Goal: Task Accomplishment & Management: Manage account settings

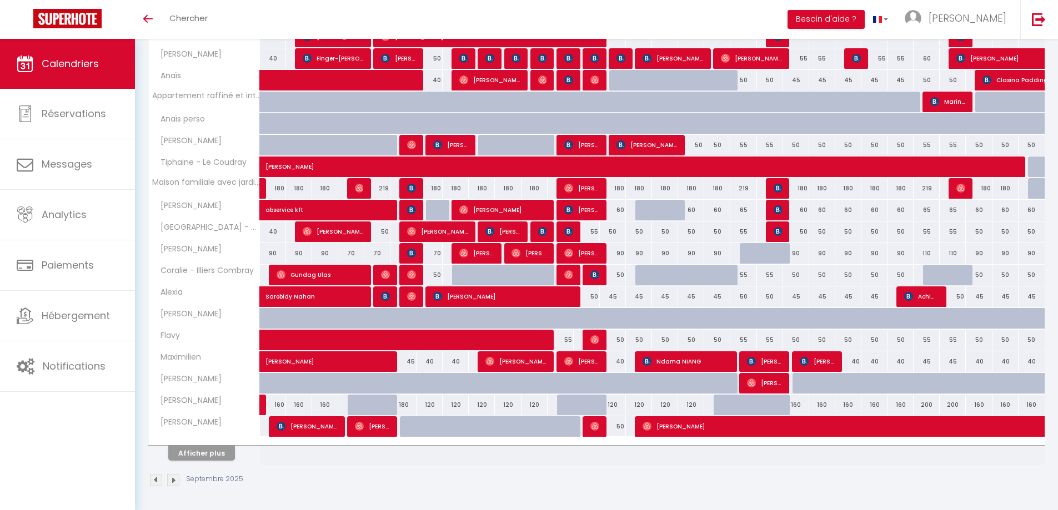
scroll to position [228, 0]
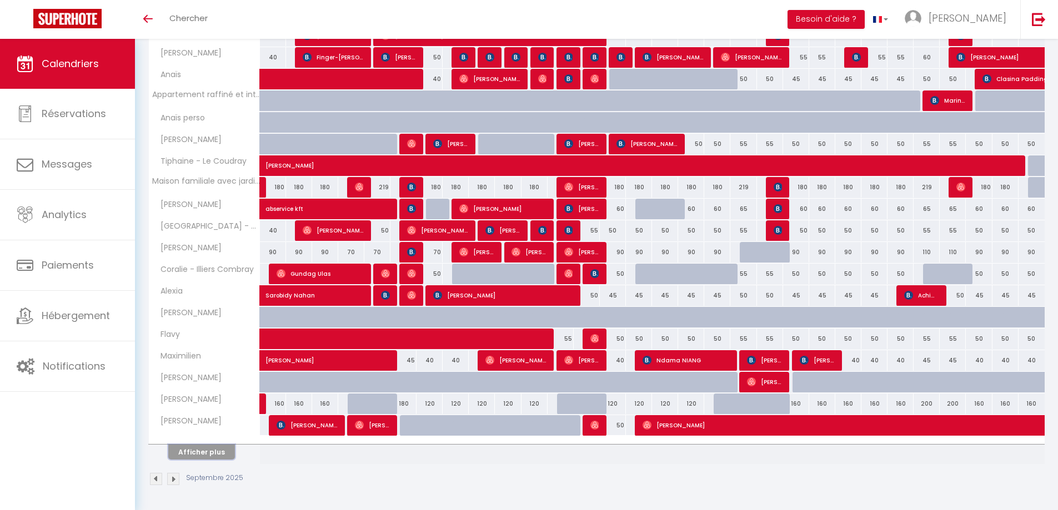
click at [220, 452] on button "Afficher plus" at bounding box center [201, 452] width 67 height 15
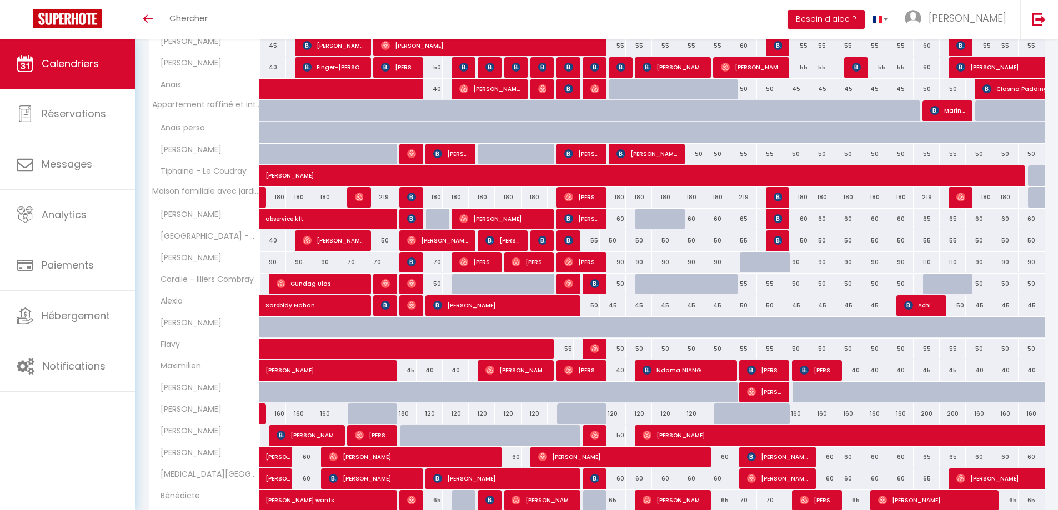
scroll to position [154, 0]
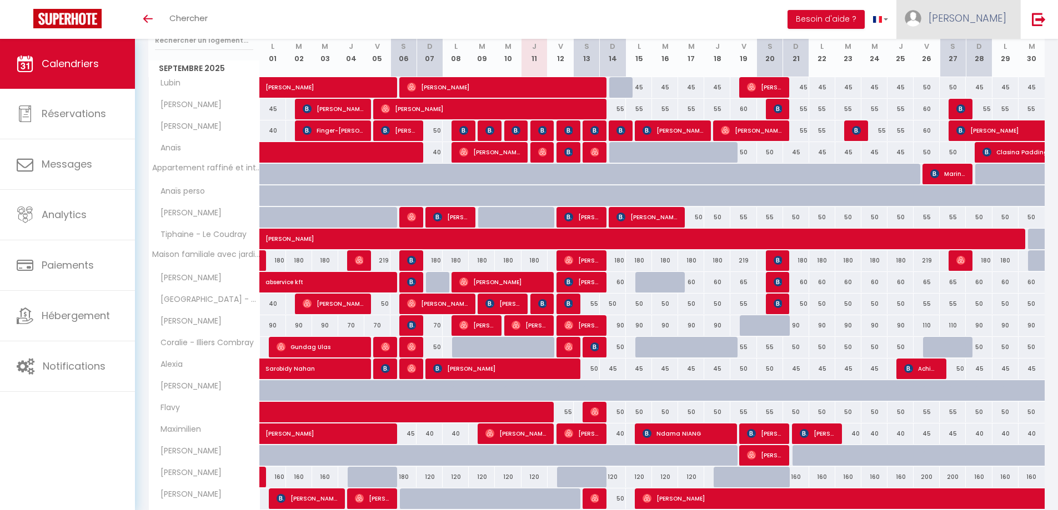
click at [987, 19] on span "[PERSON_NAME]" at bounding box center [967, 18] width 78 height 14
click at [984, 56] on link "Paramètres" at bounding box center [975, 55] width 82 height 19
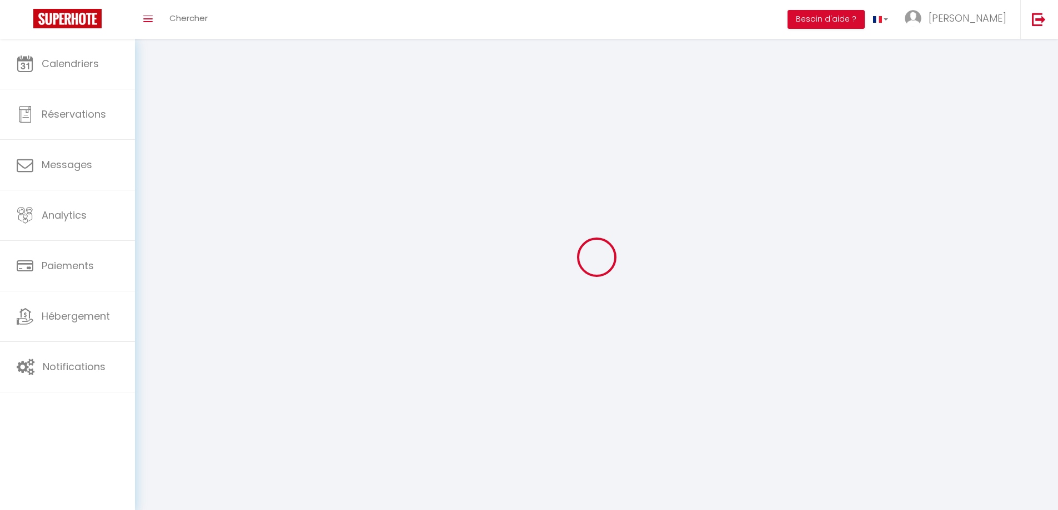
type input "[PERSON_NAME]"
type input "Santerre"
type input "0601731284"
type input "[STREET_ADDRESS][PERSON_NAME]"
type input "28000"
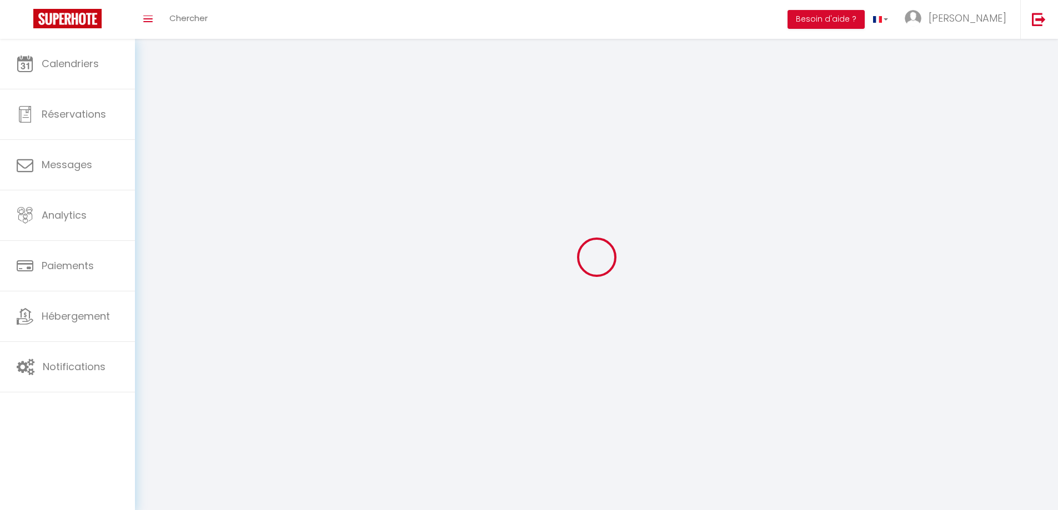
type input "[GEOGRAPHIC_DATA]"
type input "aofQTnGkqzLZAZ3dVNcNfNEFL"
type input "2bFSNBto9bnUaTvarohCE1iGC"
type input "[URL][DOMAIN_NAME]"
select select "28"
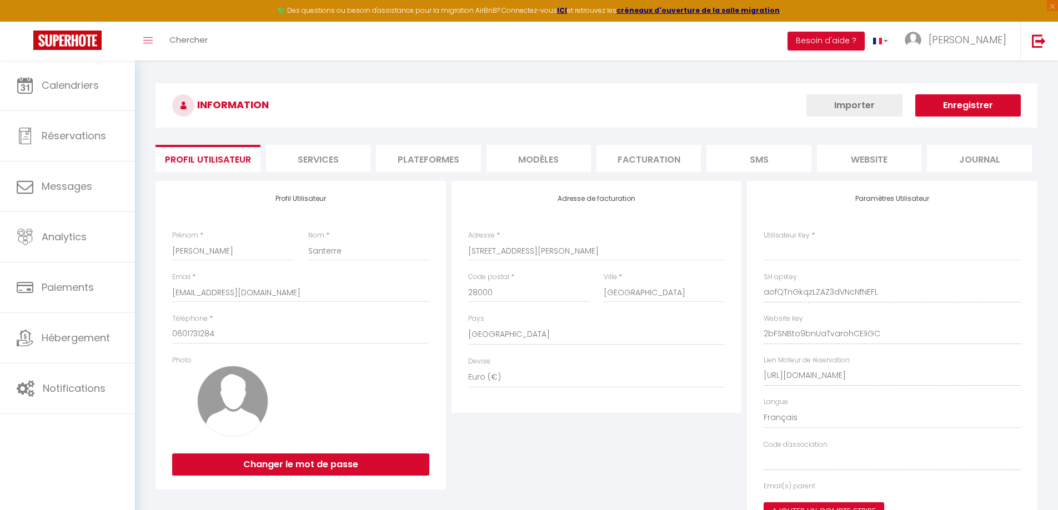
type input "aofQTnGkqzLZAZ3dVNcNfNEFL"
type input "2bFSNBto9bnUaTvarohCE1iGC"
type input "[URL][DOMAIN_NAME]"
select select "fr"
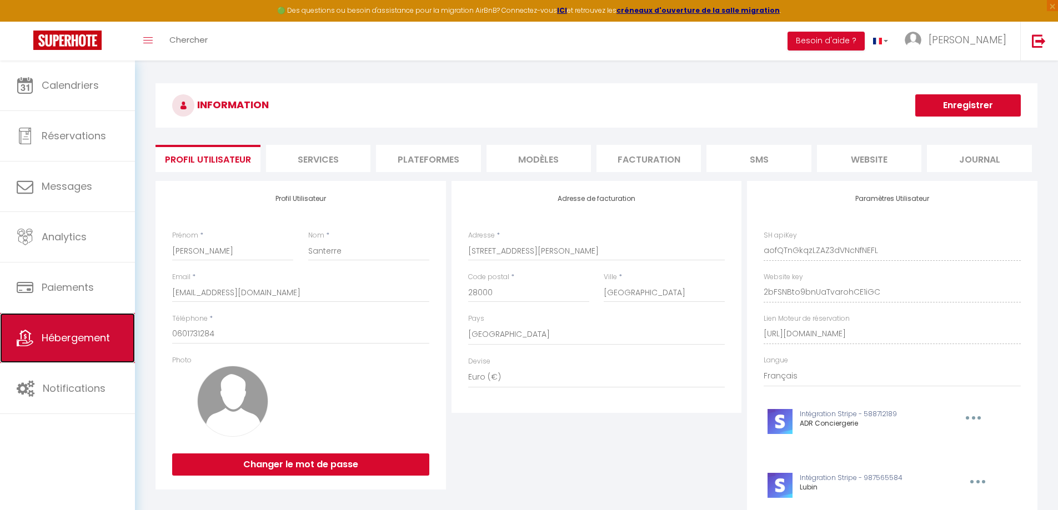
click at [67, 351] on link "Hébergement" at bounding box center [67, 338] width 135 height 50
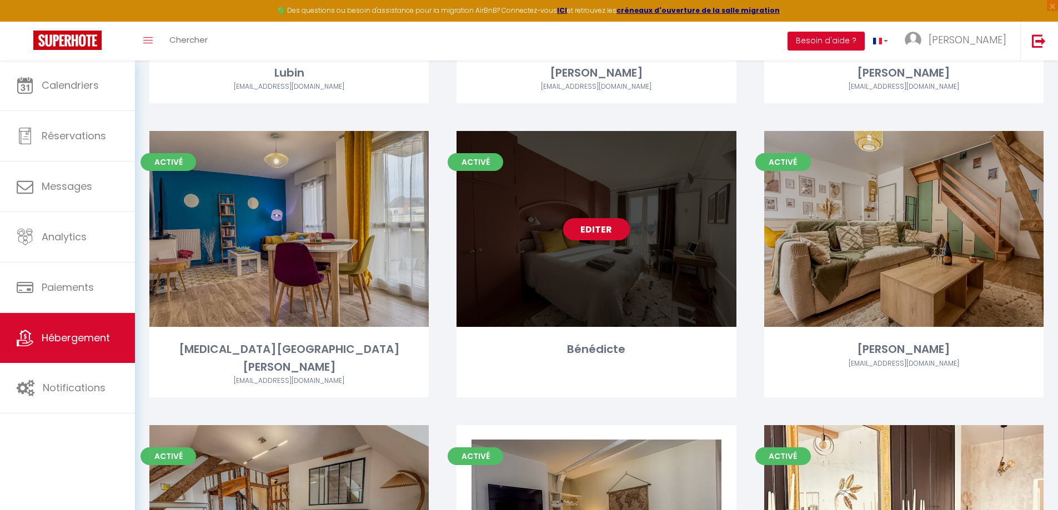
scroll to position [389, 0]
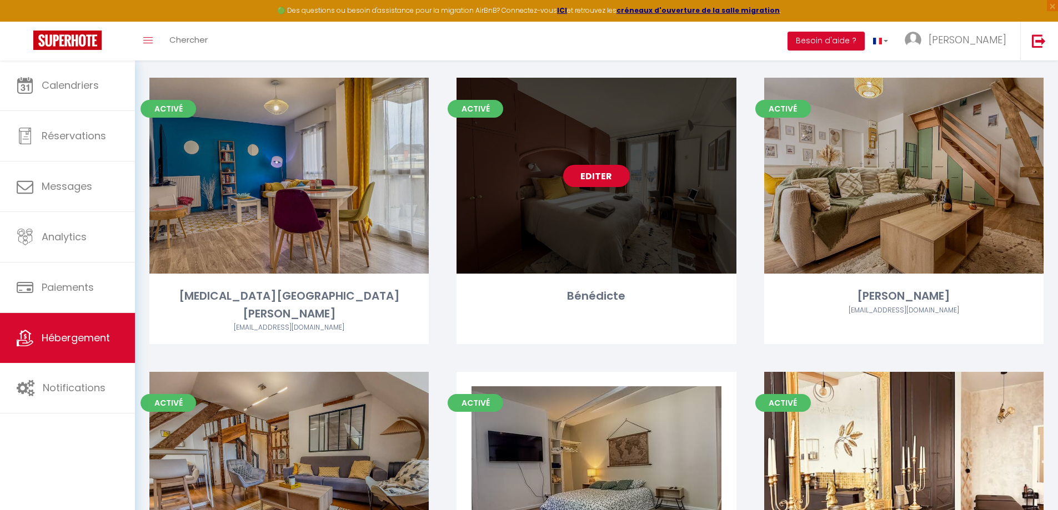
click at [577, 226] on div "Editer" at bounding box center [595, 176] width 279 height 196
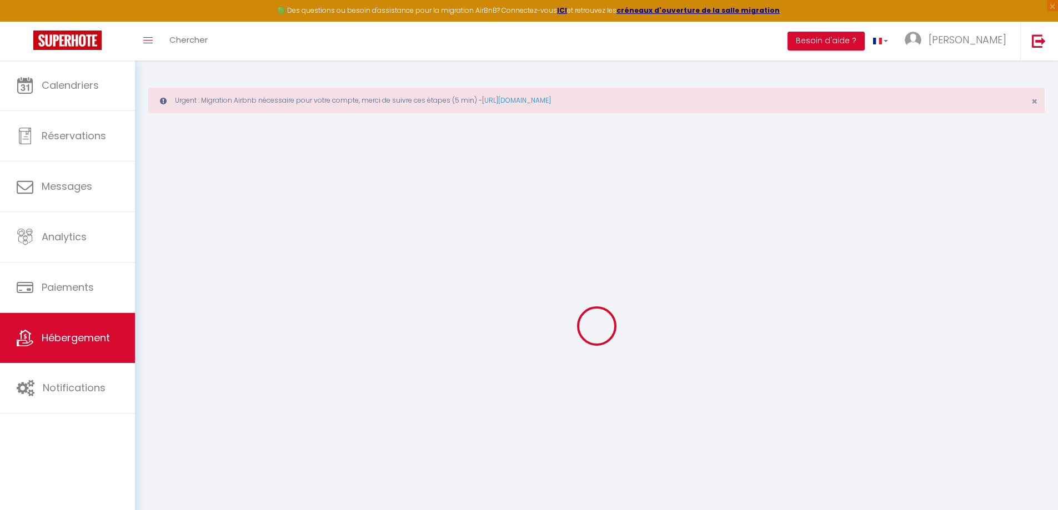
checkbox input "false"
select select
checkbox input "true"
checkbox input "false"
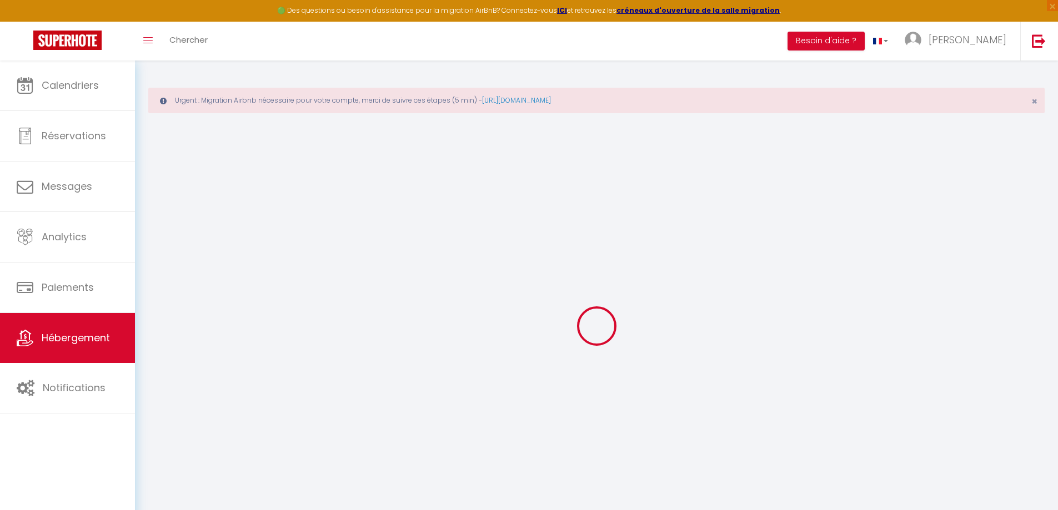
checkbox input "false"
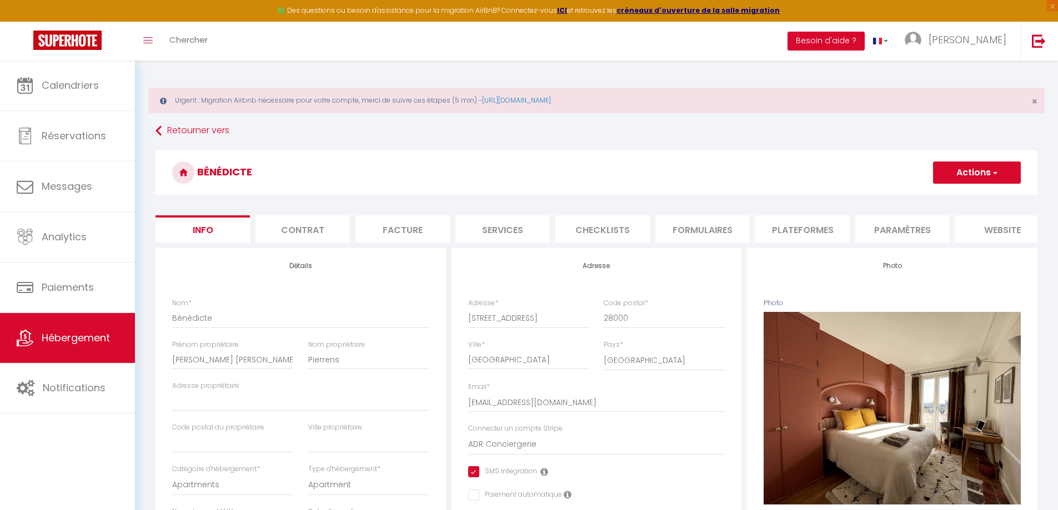
click at [288, 234] on li "Contrat" at bounding box center [302, 228] width 94 height 27
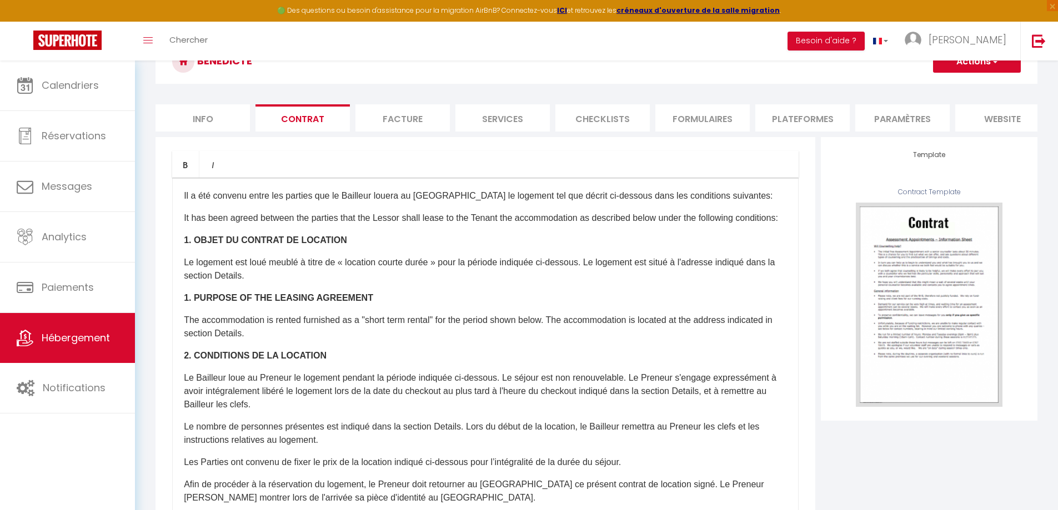
click at [395, 113] on li "Facture" at bounding box center [402, 117] width 94 height 27
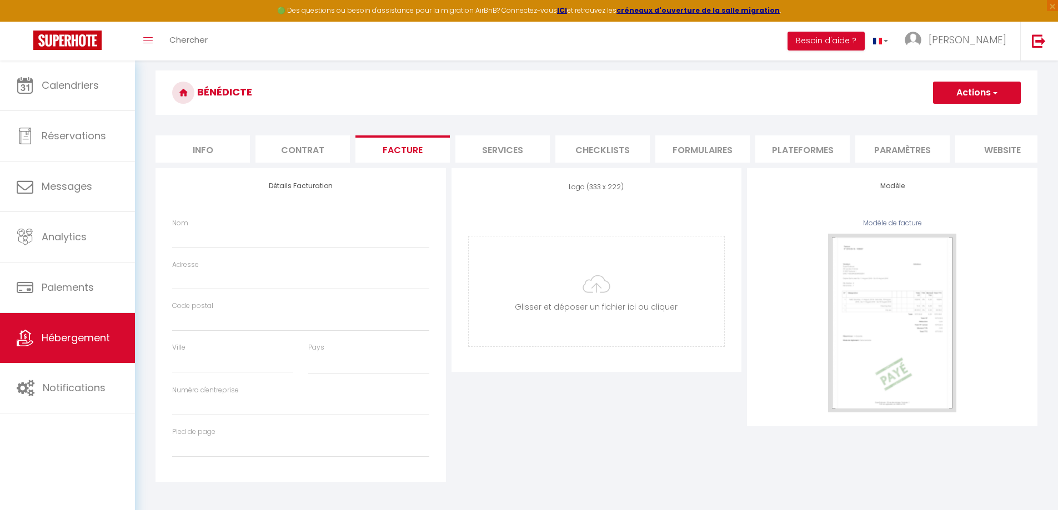
select select
click at [504, 140] on li "Services" at bounding box center [502, 148] width 94 height 27
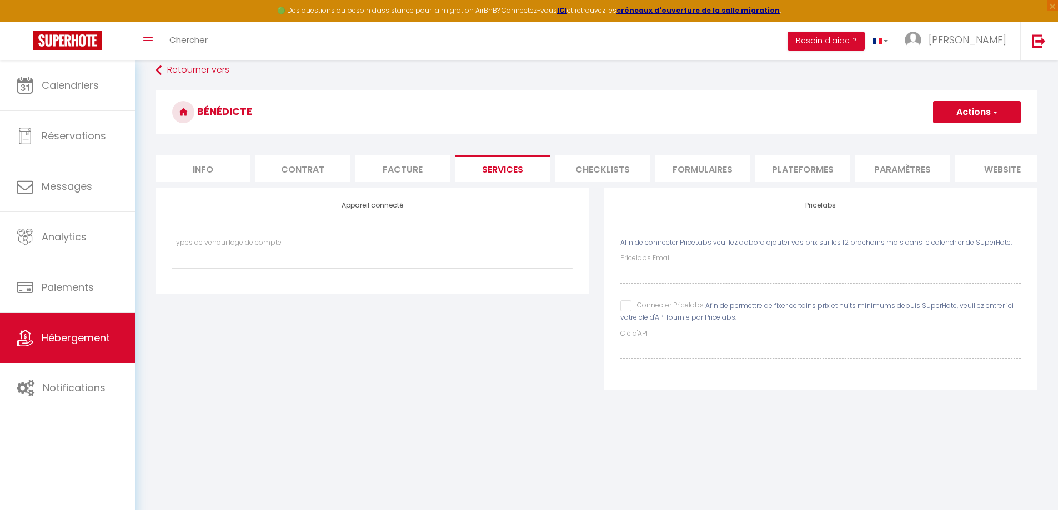
select select
click at [608, 178] on li "Checklists" at bounding box center [602, 168] width 94 height 27
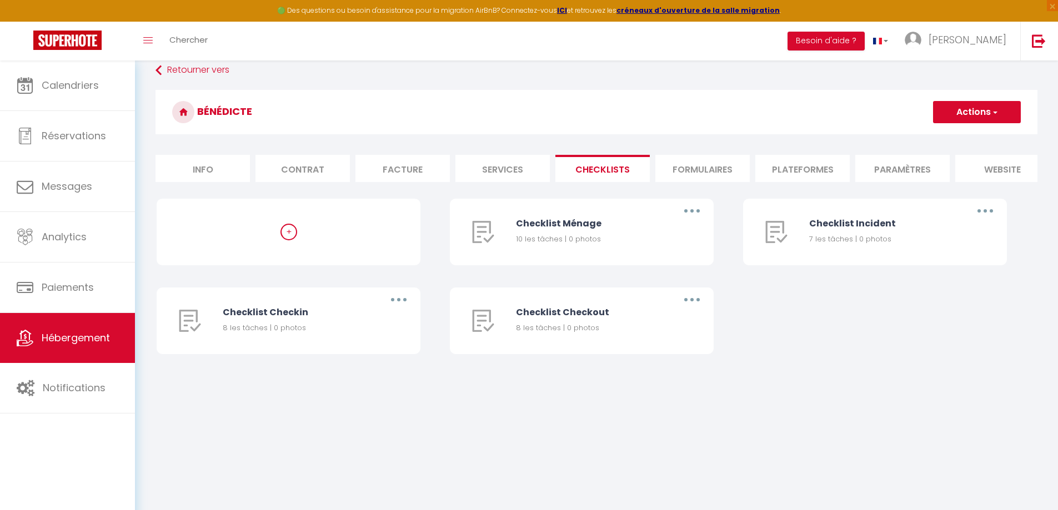
click at [707, 173] on li "Formulaires" at bounding box center [702, 168] width 94 height 27
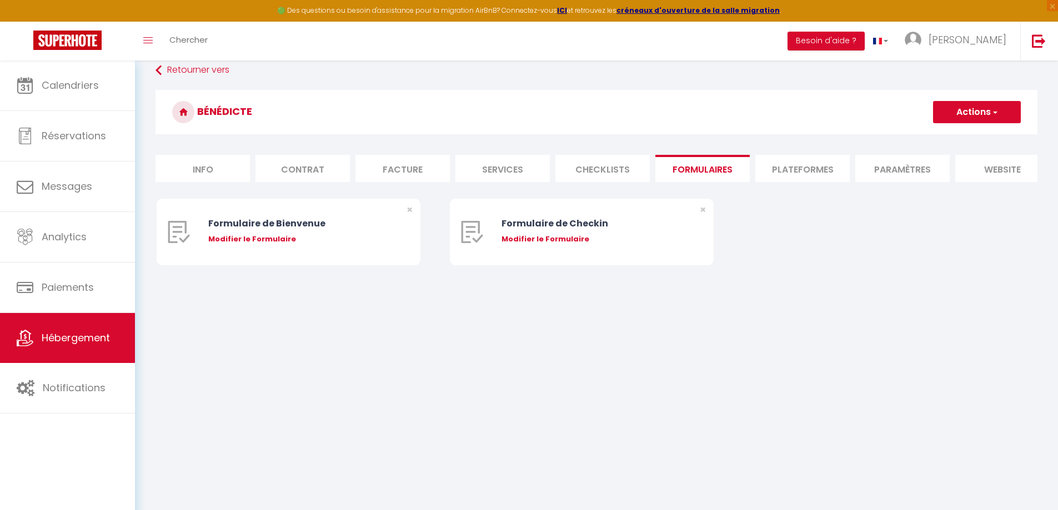
click at [796, 170] on li "Plateformes" at bounding box center [802, 168] width 94 height 27
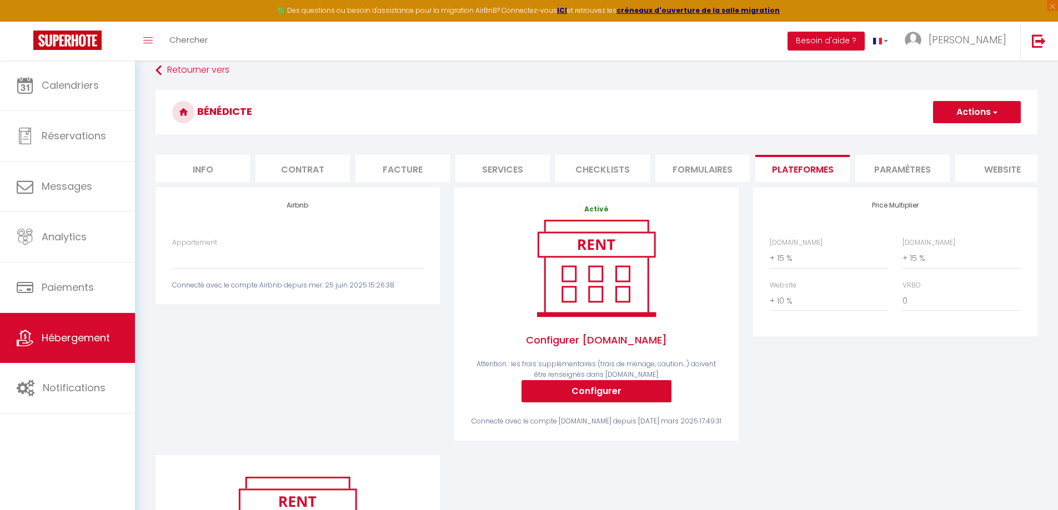
scroll to position [111, 0]
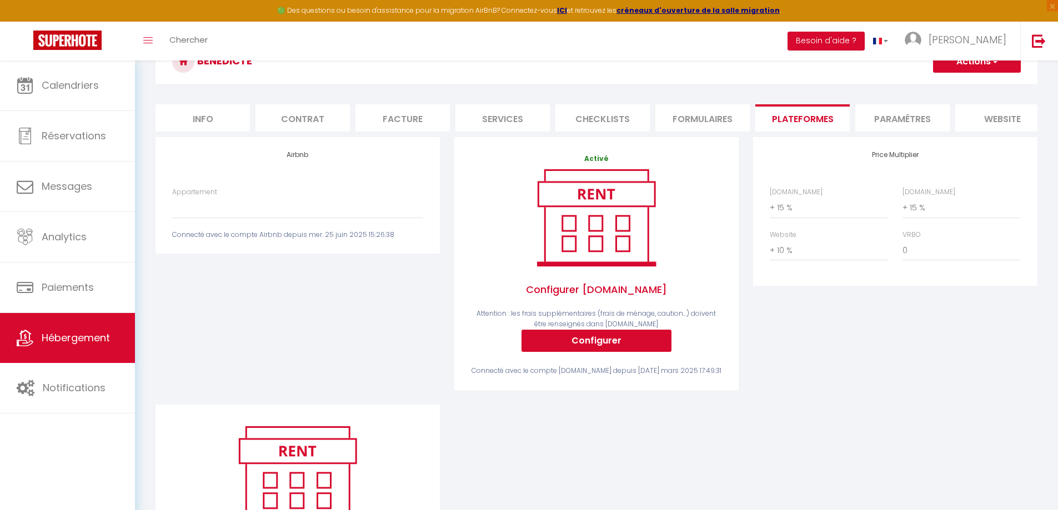
click at [898, 125] on li "Paramètres" at bounding box center [902, 117] width 94 height 27
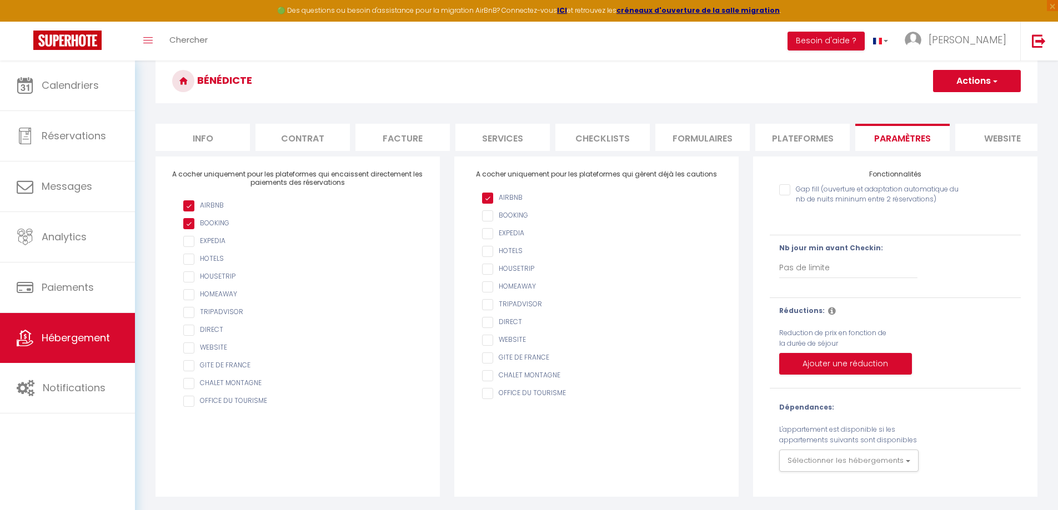
scroll to position [100, 0]
click at [990, 124] on li "website" at bounding box center [1002, 137] width 94 height 27
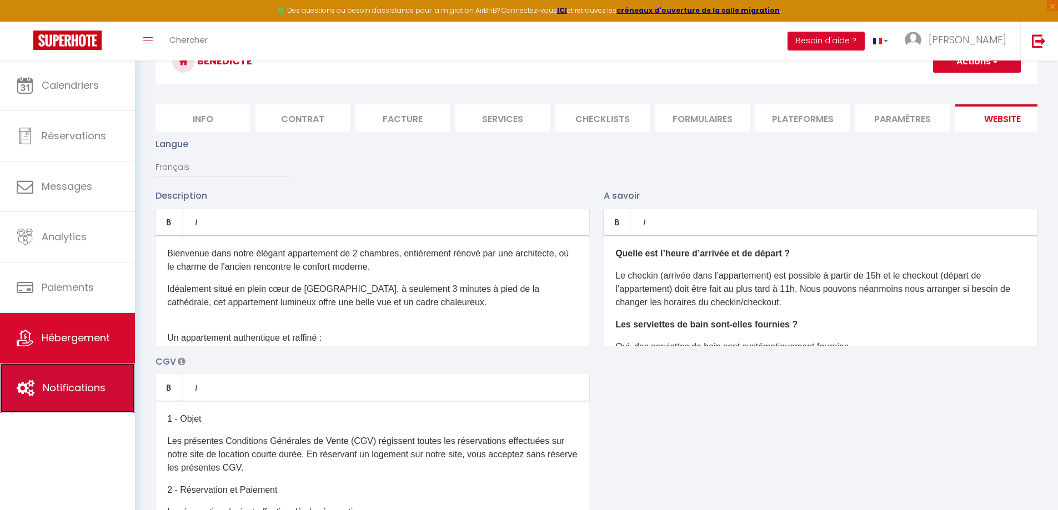
click at [71, 373] on link "Notifications" at bounding box center [67, 388] width 135 height 50
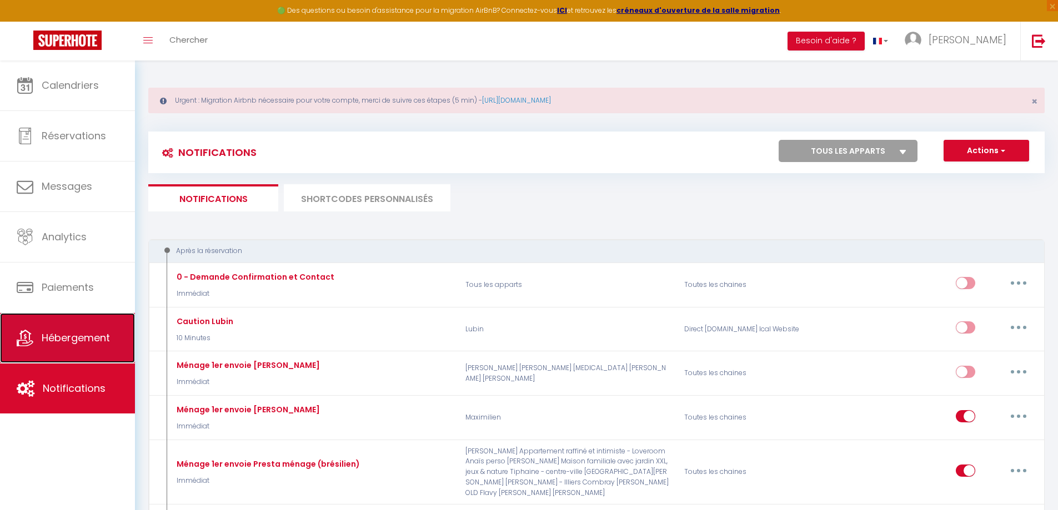
click at [81, 350] on link "Hébergement" at bounding box center [67, 338] width 135 height 50
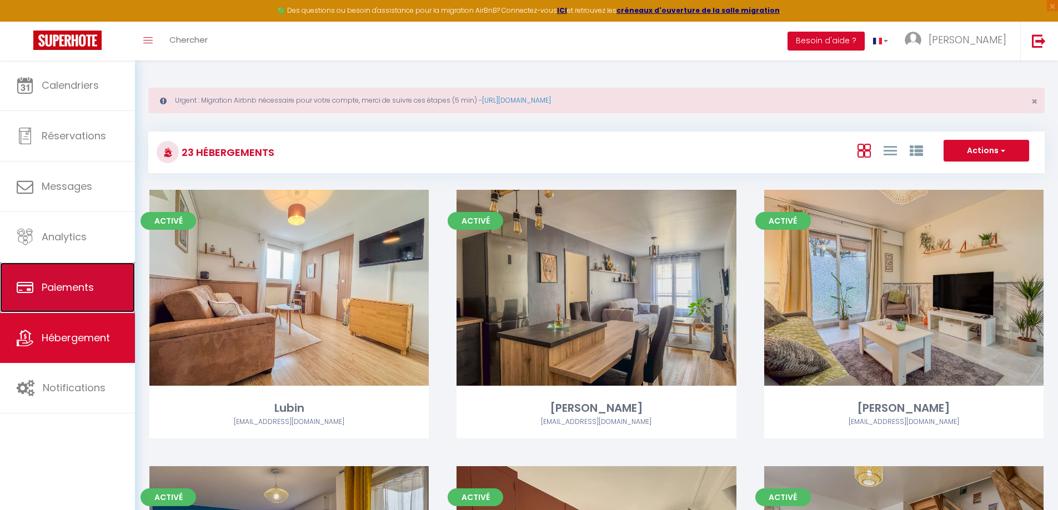
click at [83, 301] on link "Paiements" at bounding box center [67, 288] width 135 height 50
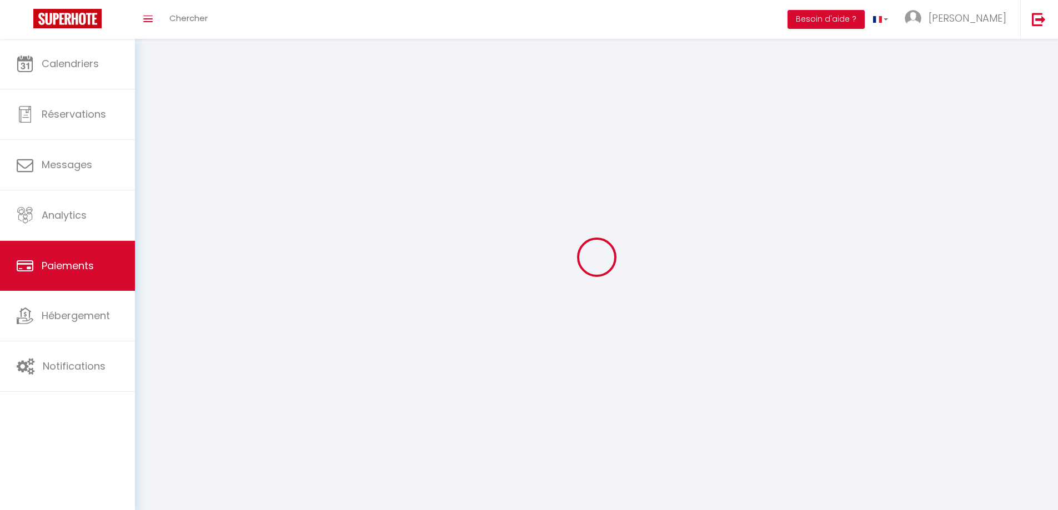
select select "2"
select select "0"
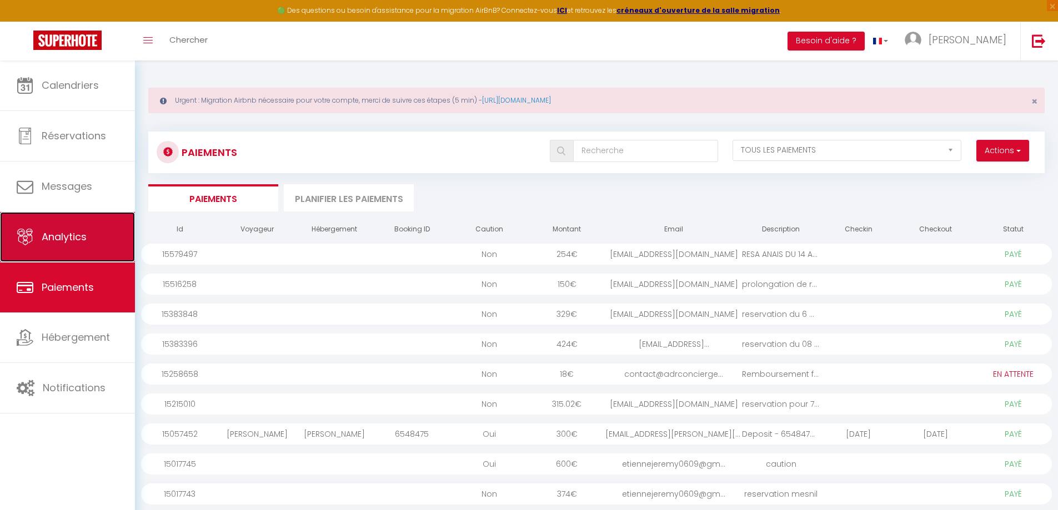
click at [85, 246] on link "Analytics" at bounding box center [67, 237] width 135 height 50
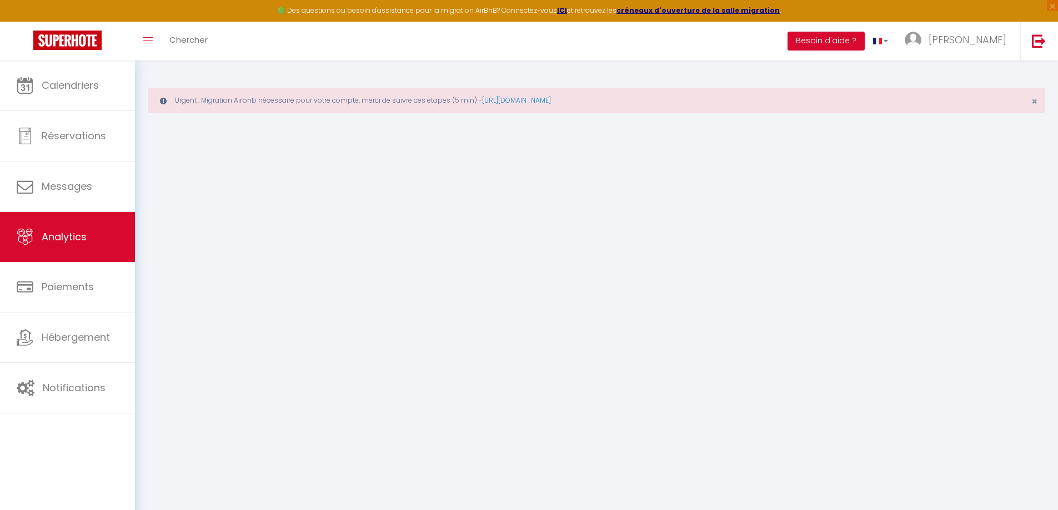
select select "2025"
select select "9"
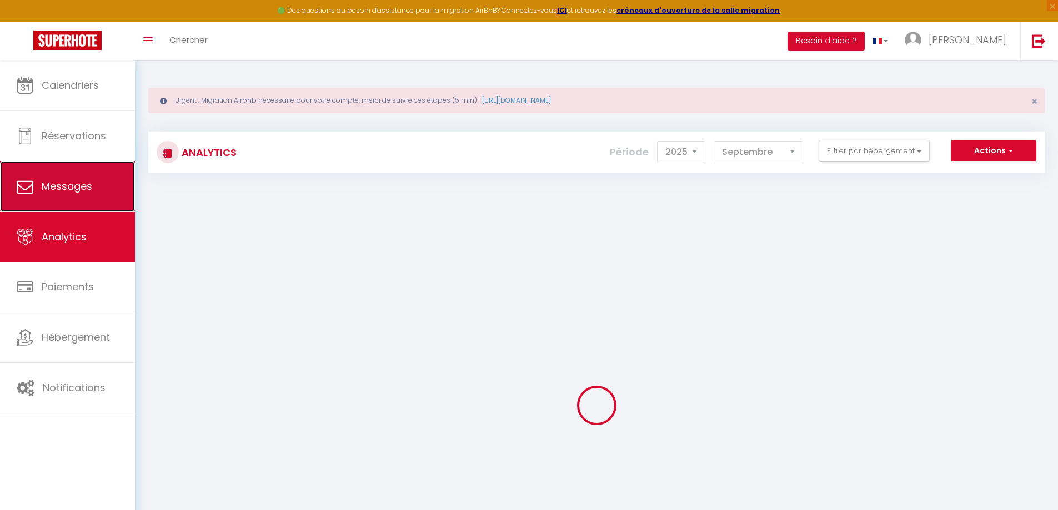
click at [64, 189] on span "Messages" at bounding box center [67, 186] width 51 height 14
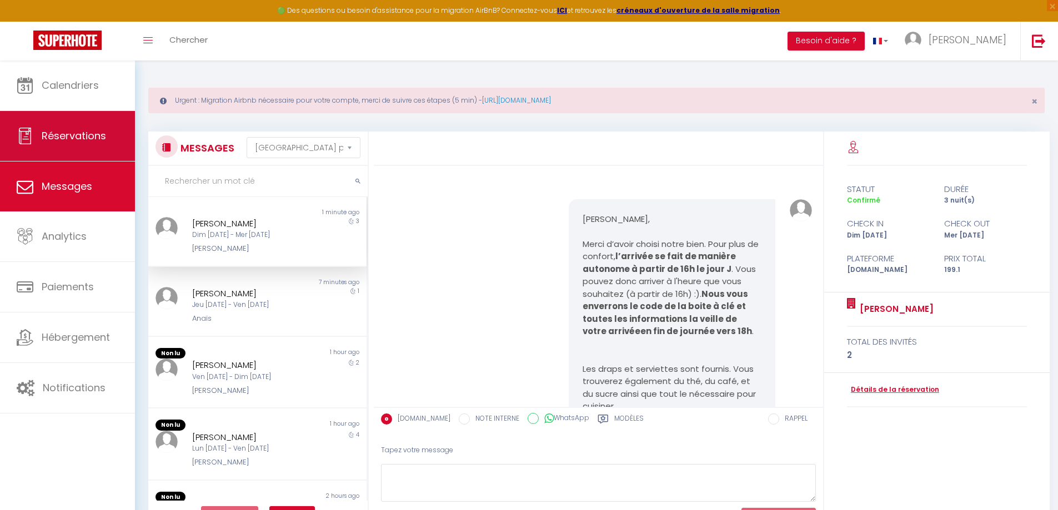
scroll to position [786, 0]
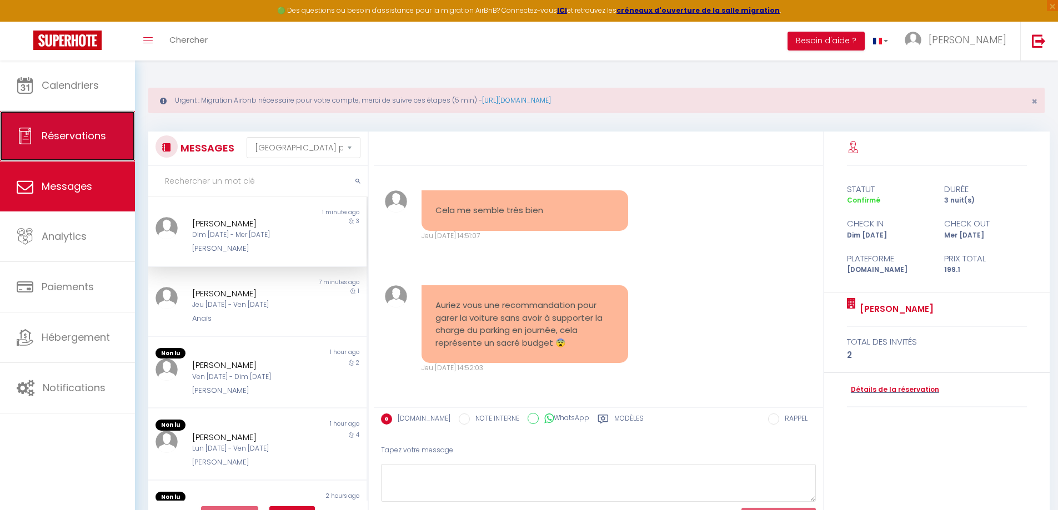
click at [59, 155] on link "Réservations" at bounding box center [67, 136] width 135 height 50
select select "not_cancelled"
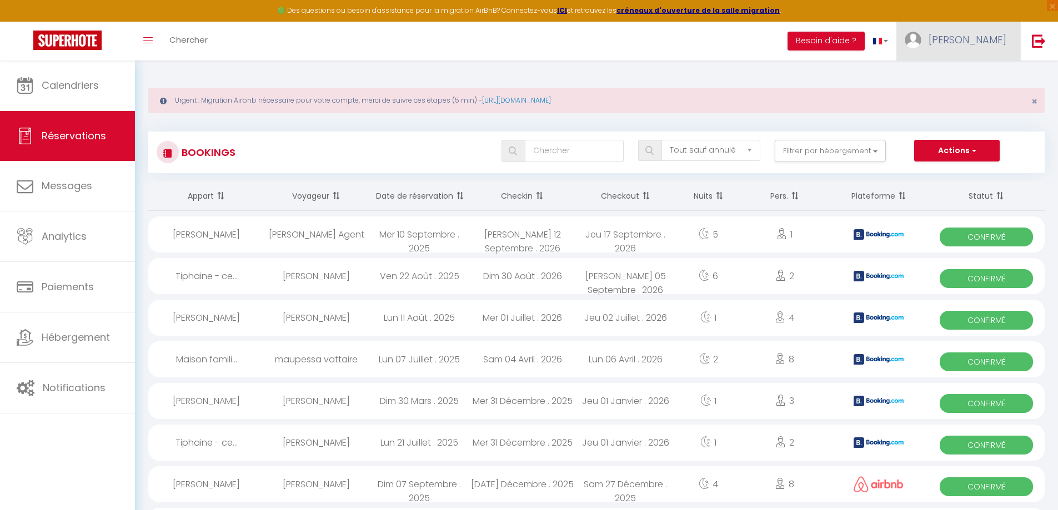
click at [999, 36] on span "[PERSON_NAME]" at bounding box center [967, 40] width 78 height 14
click at [978, 71] on link "Paramètres" at bounding box center [975, 77] width 82 height 19
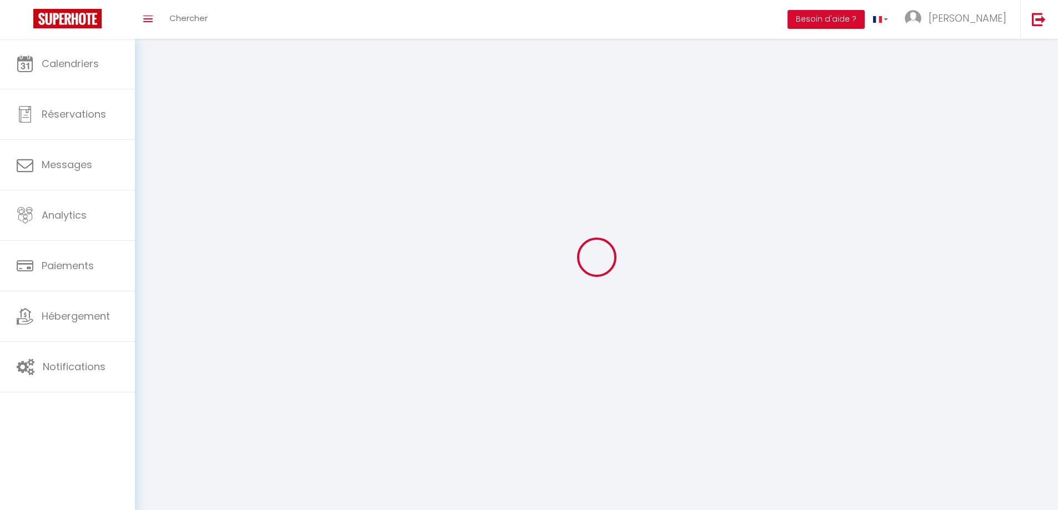
type input "[PERSON_NAME]"
type input "Santerre"
type input "0601731284"
type input "[STREET_ADDRESS][PERSON_NAME]"
type input "28000"
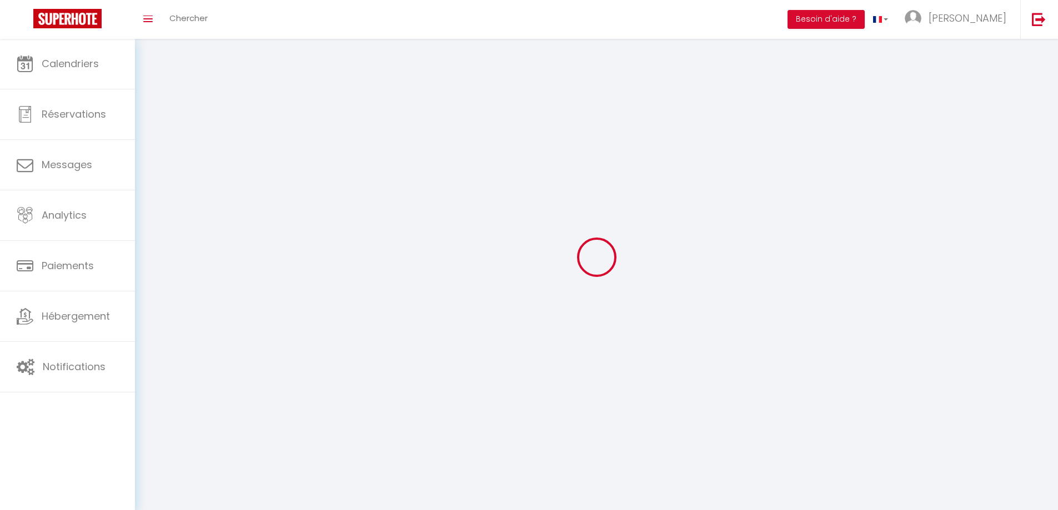
type input "[GEOGRAPHIC_DATA]"
type input "aofQTnGkqzLZAZ3dVNcNfNEFL"
type input "2bFSNBto9bnUaTvarohCE1iGC"
type input "[URL][DOMAIN_NAME]"
select select "1"
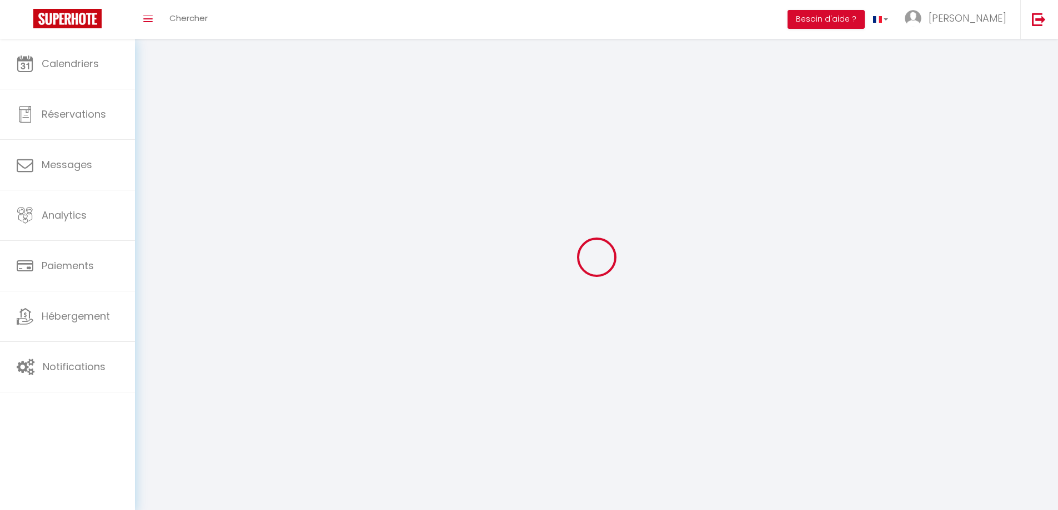
select select "28"
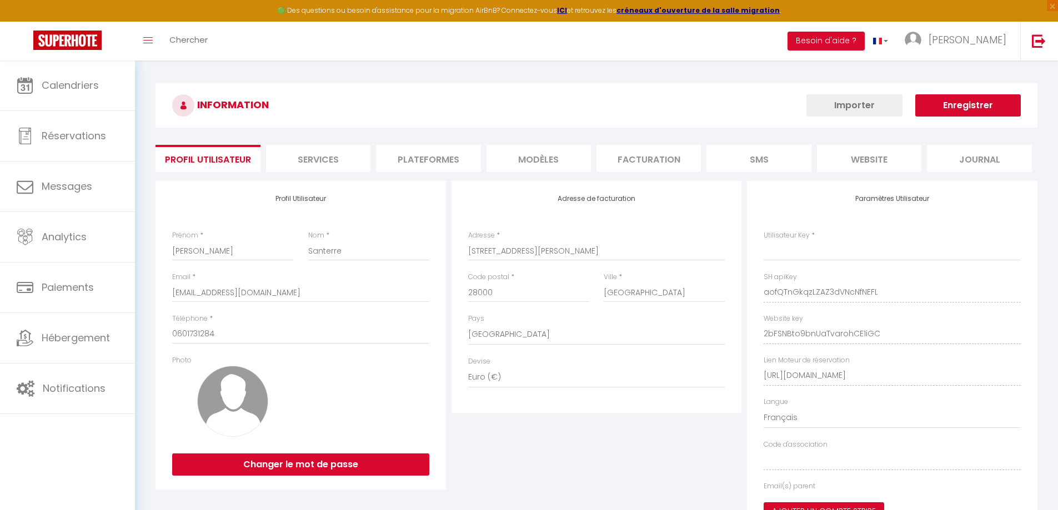
type input "aofQTnGkqzLZAZ3dVNcNfNEFL"
type input "2bFSNBto9bnUaTvarohCE1iGC"
type input "[URL][DOMAIN_NAME]"
select select "fr"
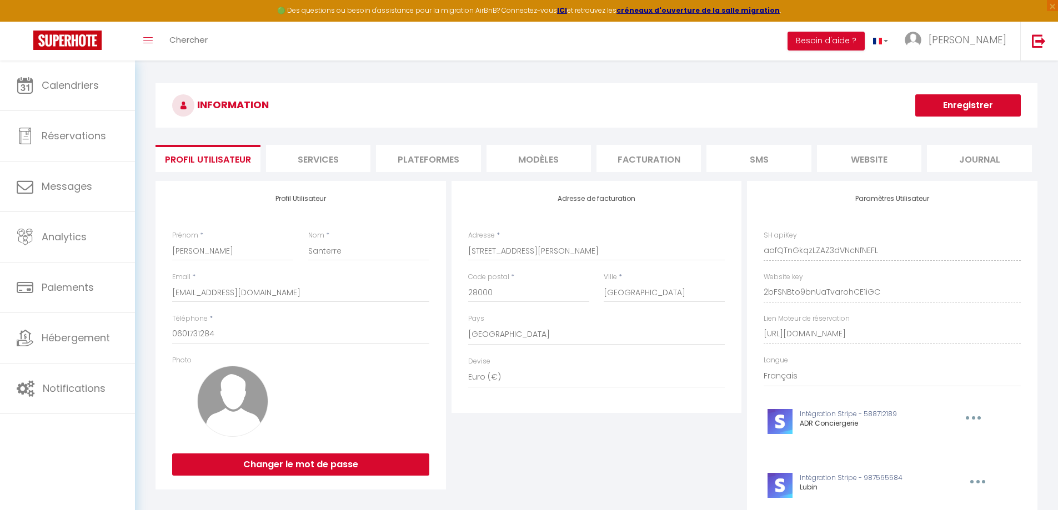
click at [435, 158] on li "Plateformes" at bounding box center [428, 158] width 104 height 27
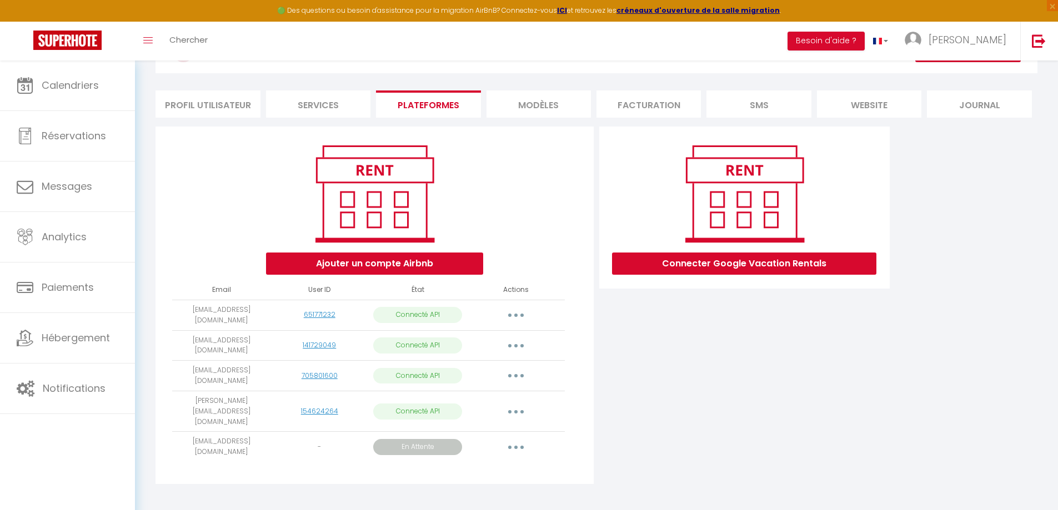
scroll to position [61, 0]
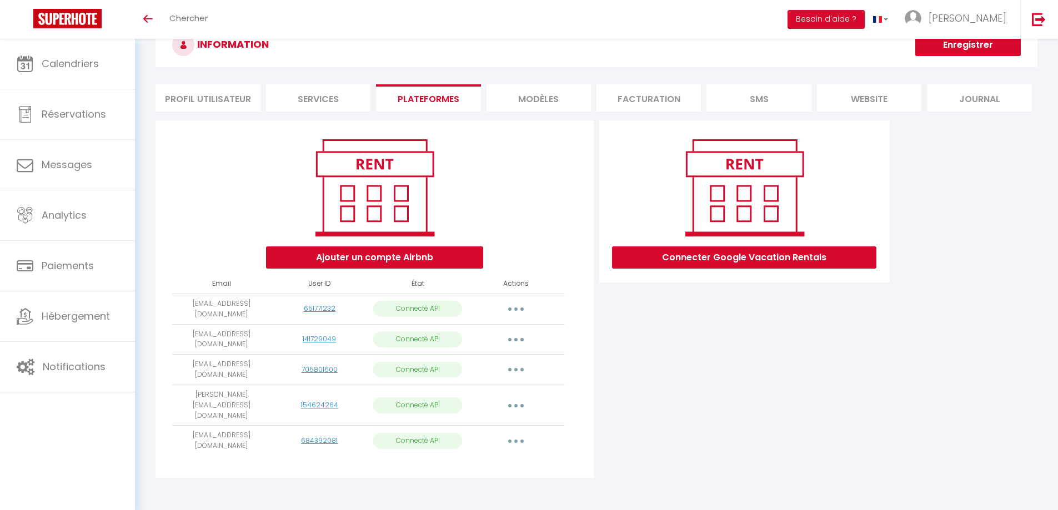
click at [509, 432] on button "button" at bounding box center [515, 441] width 31 height 18
click at [496, 457] on link "Importer les appartements" at bounding box center [466, 466] width 123 height 19
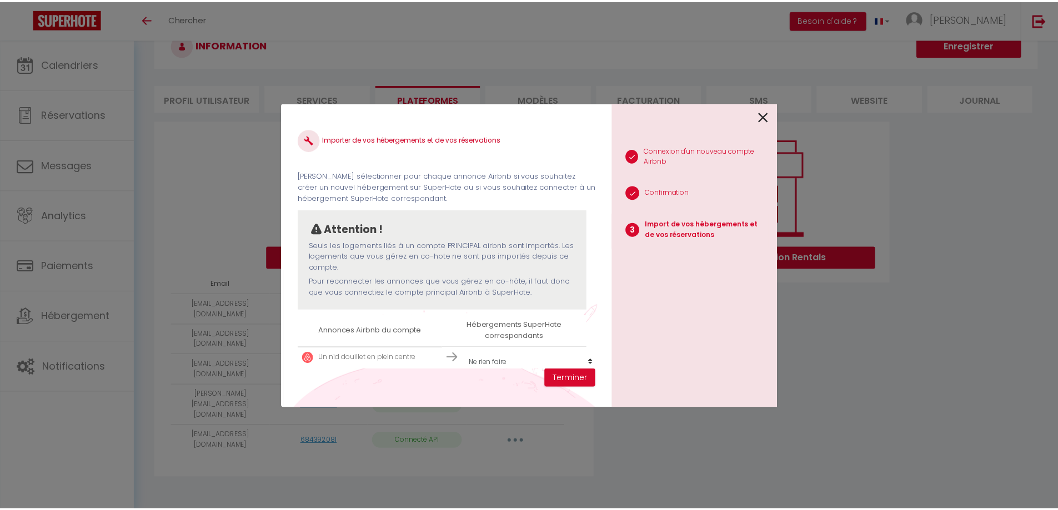
scroll to position [25, 0]
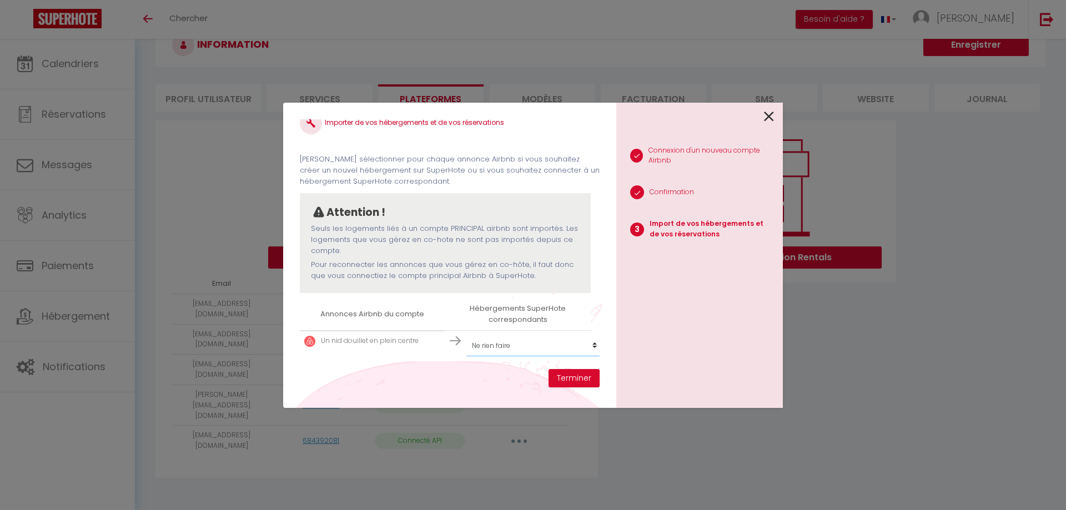
click at [514, 339] on select "Créer un nouvel hébergement Ne rien faire Lubin Valentin Vanessa T3 rue Jean La…" at bounding box center [534, 345] width 137 height 21
select select "63216"
click at [466, 335] on select "Créer un nouvel hébergement Ne rien faire Lubin Valentin Vanessa T3 rue Jean La…" at bounding box center [534, 345] width 137 height 21
click at [571, 382] on button "Terminer" at bounding box center [574, 378] width 51 height 19
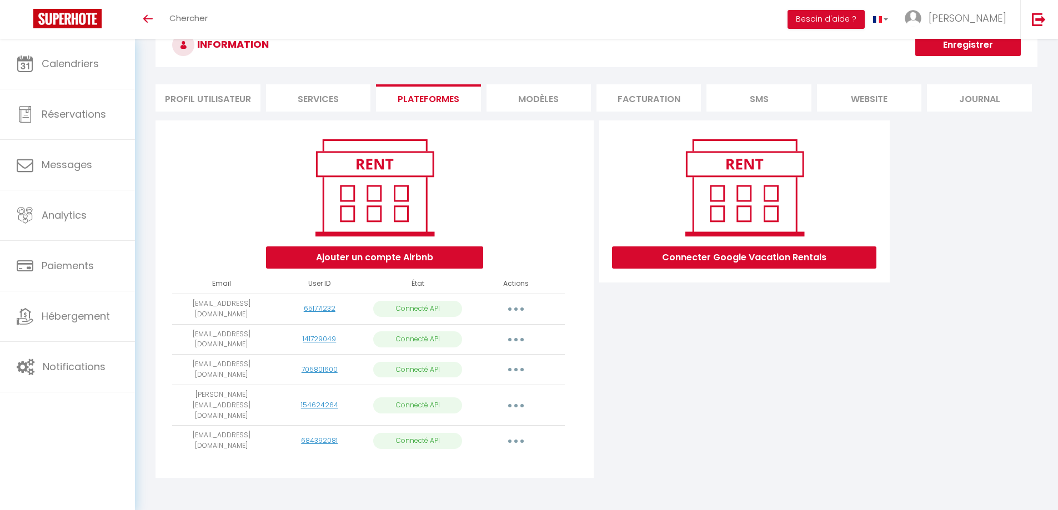
click at [512, 432] on button "button" at bounding box center [515, 441] width 31 height 18
click at [686, 447] on div "Connecter Google Vacation Rentals" at bounding box center [744, 302] width 296 height 364
